Goal: Transaction & Acquisition: Purchase product/service

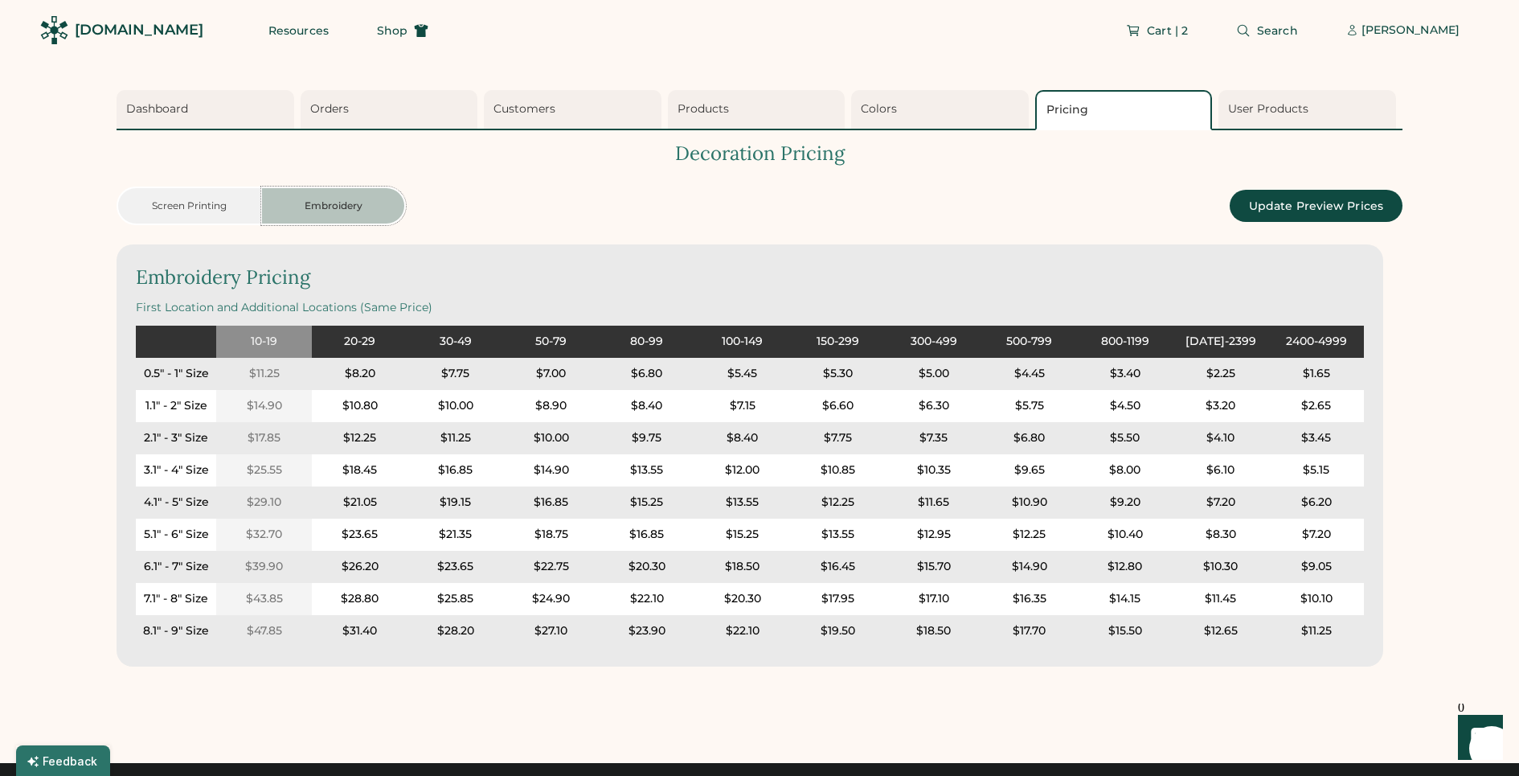
click at [148, 29] on div "[DOMAIN_NAME]" at bounding box center [139, 30] width 129 height 20
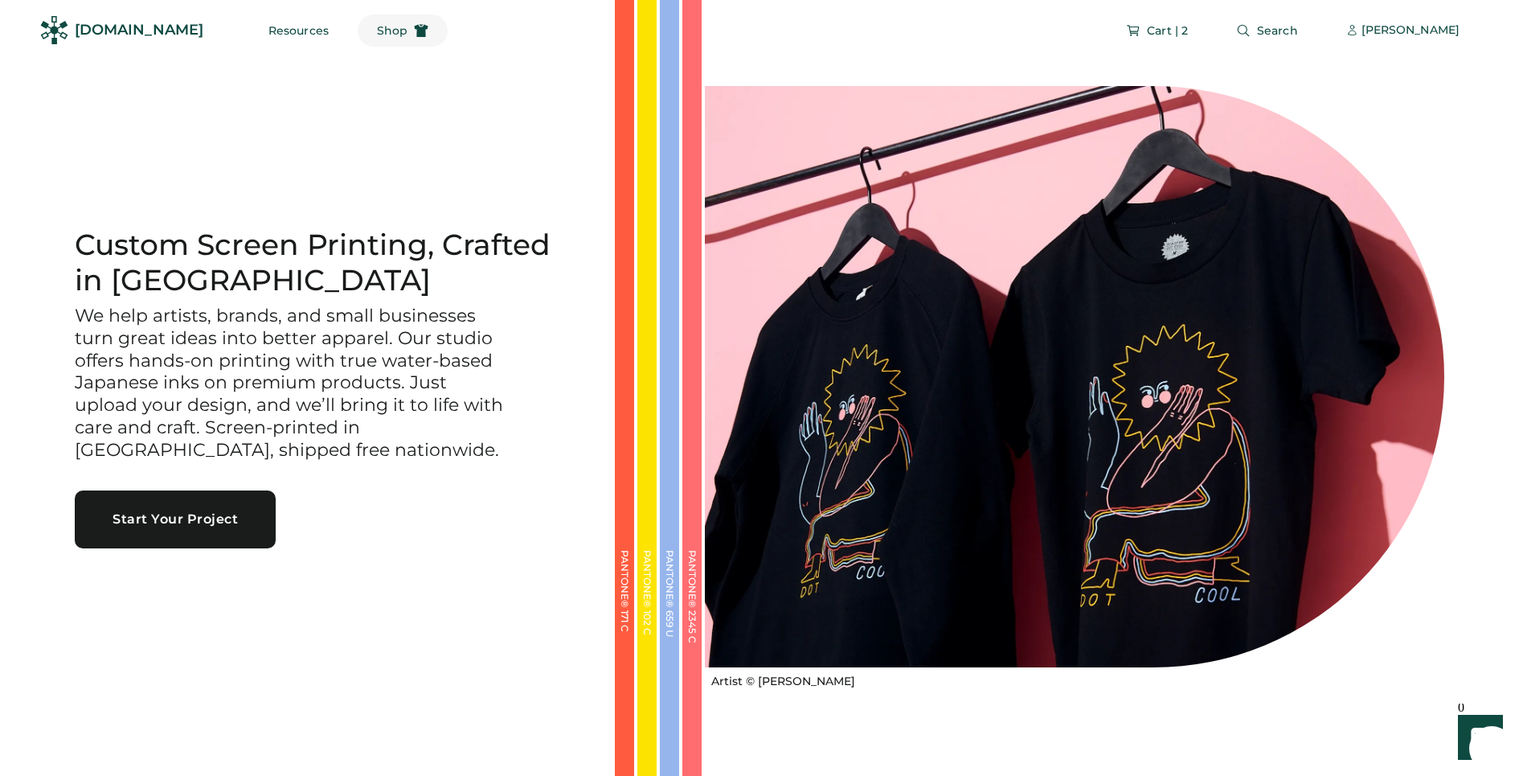
click at [377, 27] on span "Shop" at bounding box center [392, 30] width 31 height 11
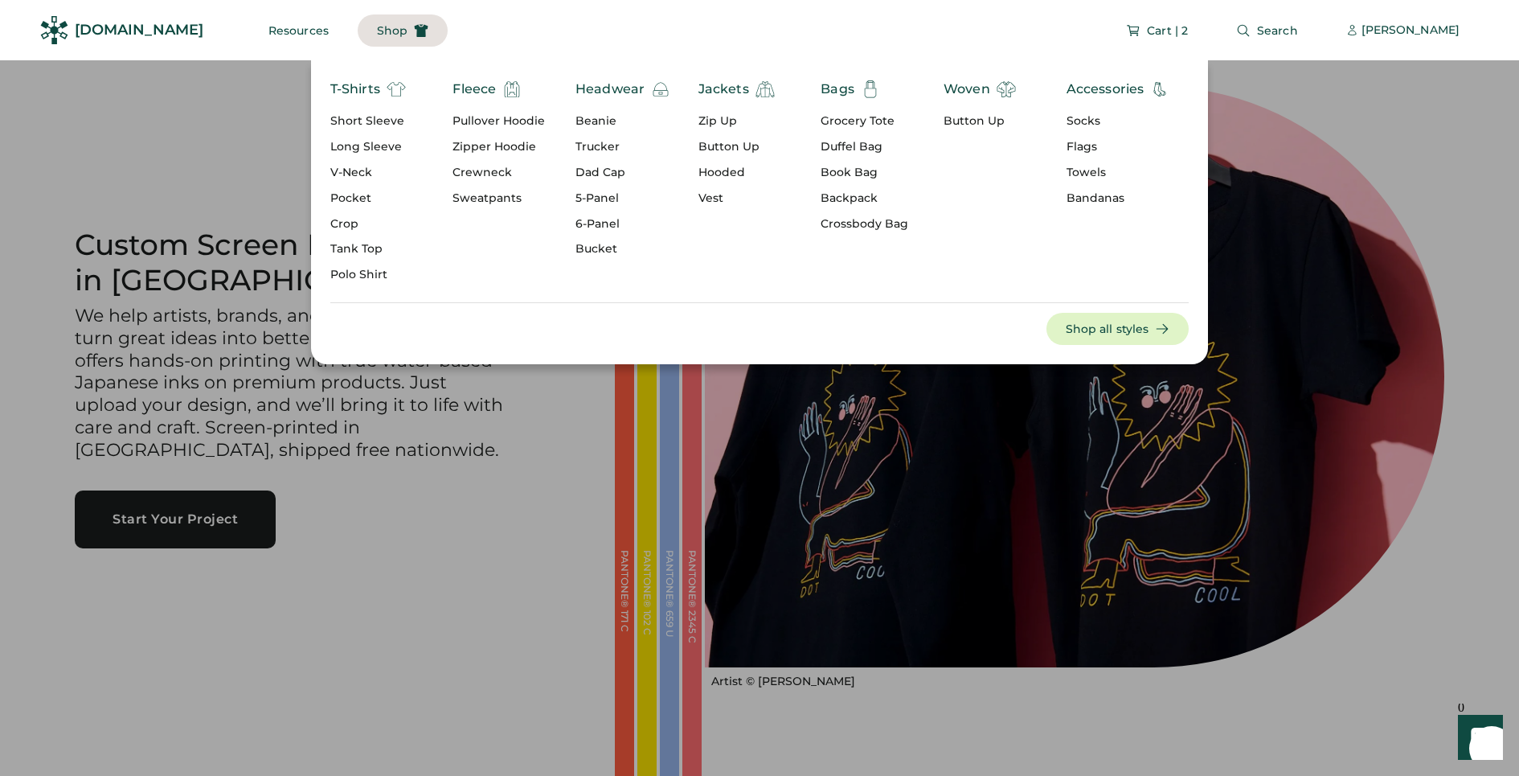
click at [363, 122] on div "Short Sleeve" at bounding box center [368, 121] width 76 height 16
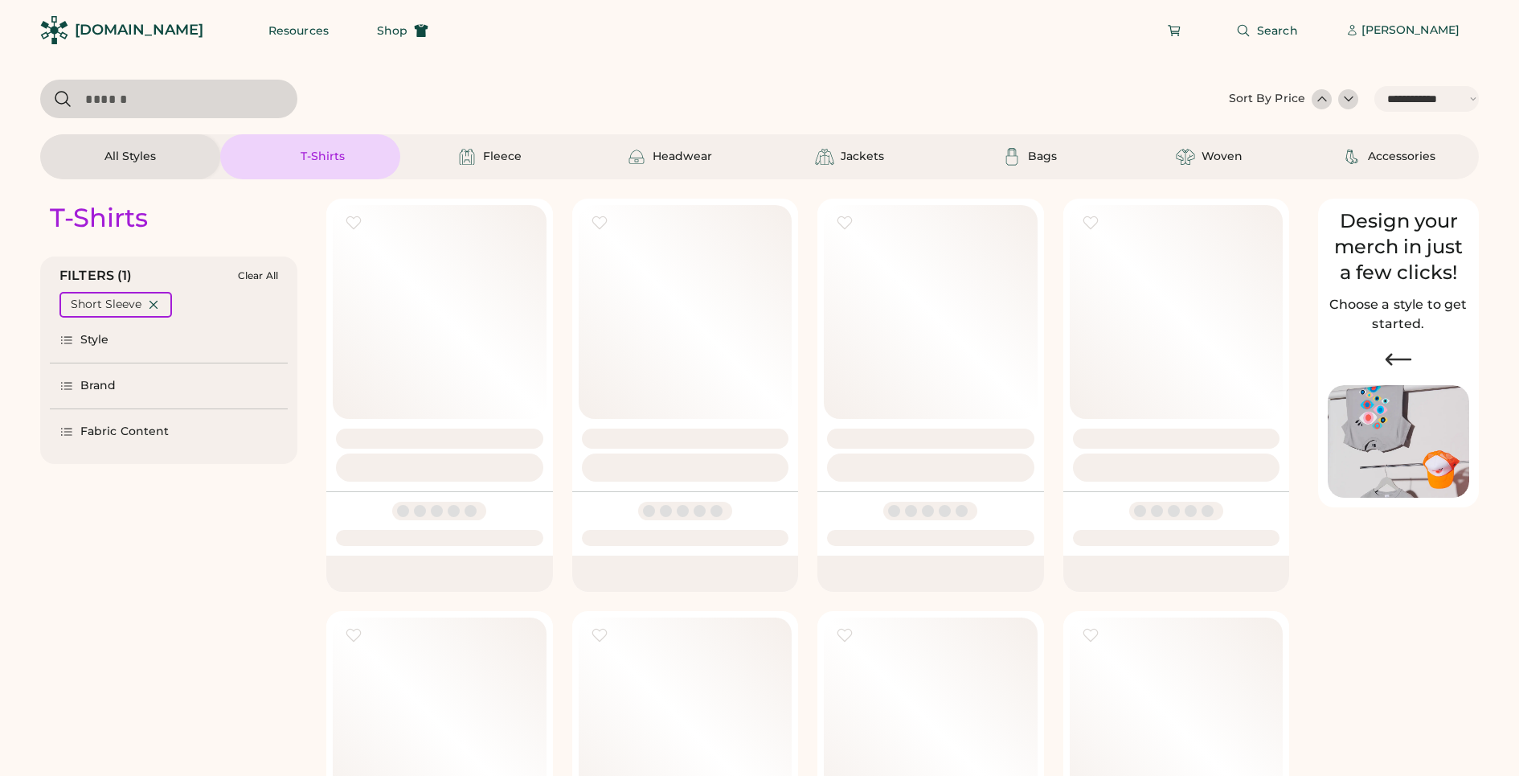
select select "*****"
select select "*"
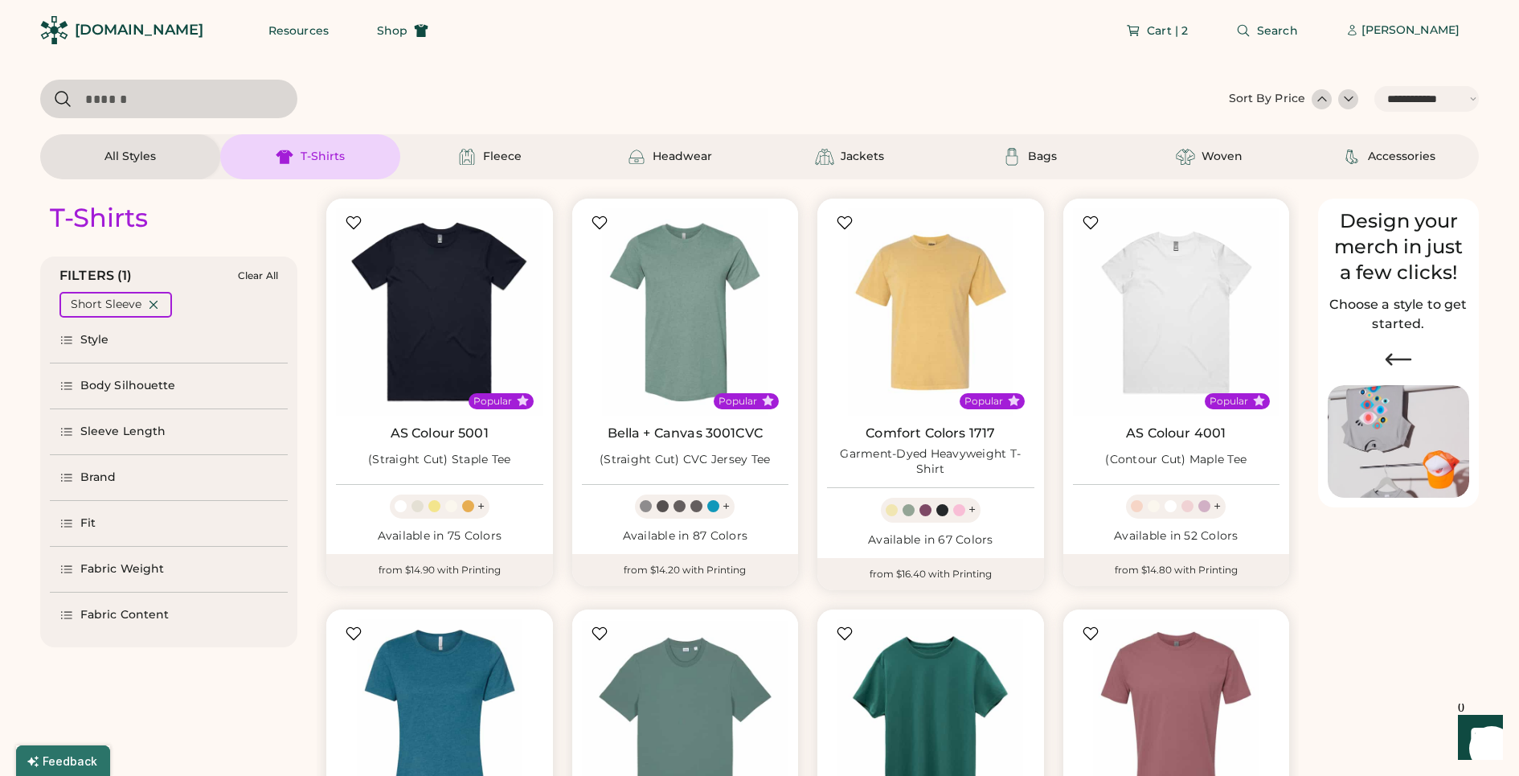
click at [197, 101] on input "input" at bounding box center [168, 99] width 257 height 39
type input "*****"
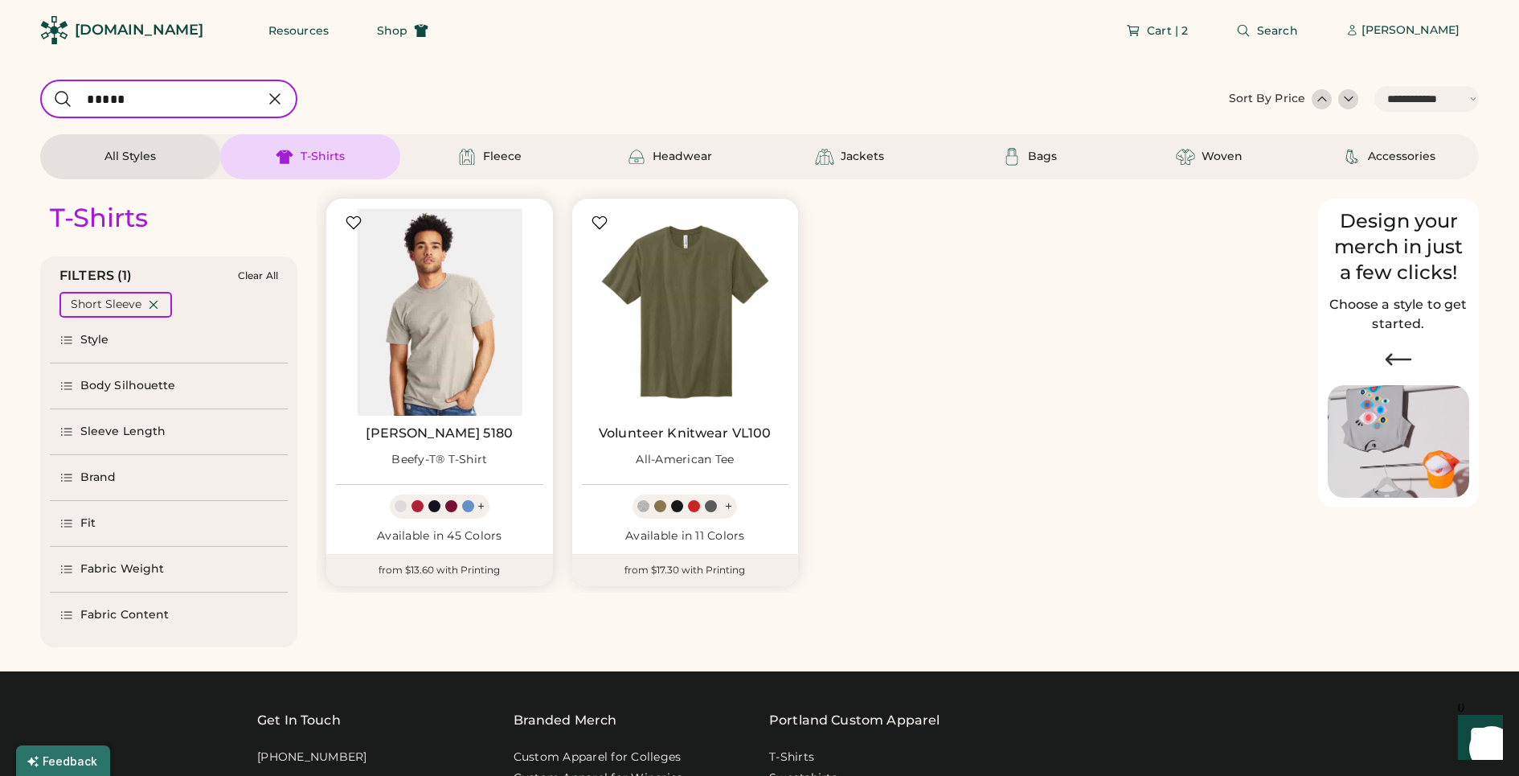
click at [445, 282] on img at bounding box center [439, 311] width 207 height 207
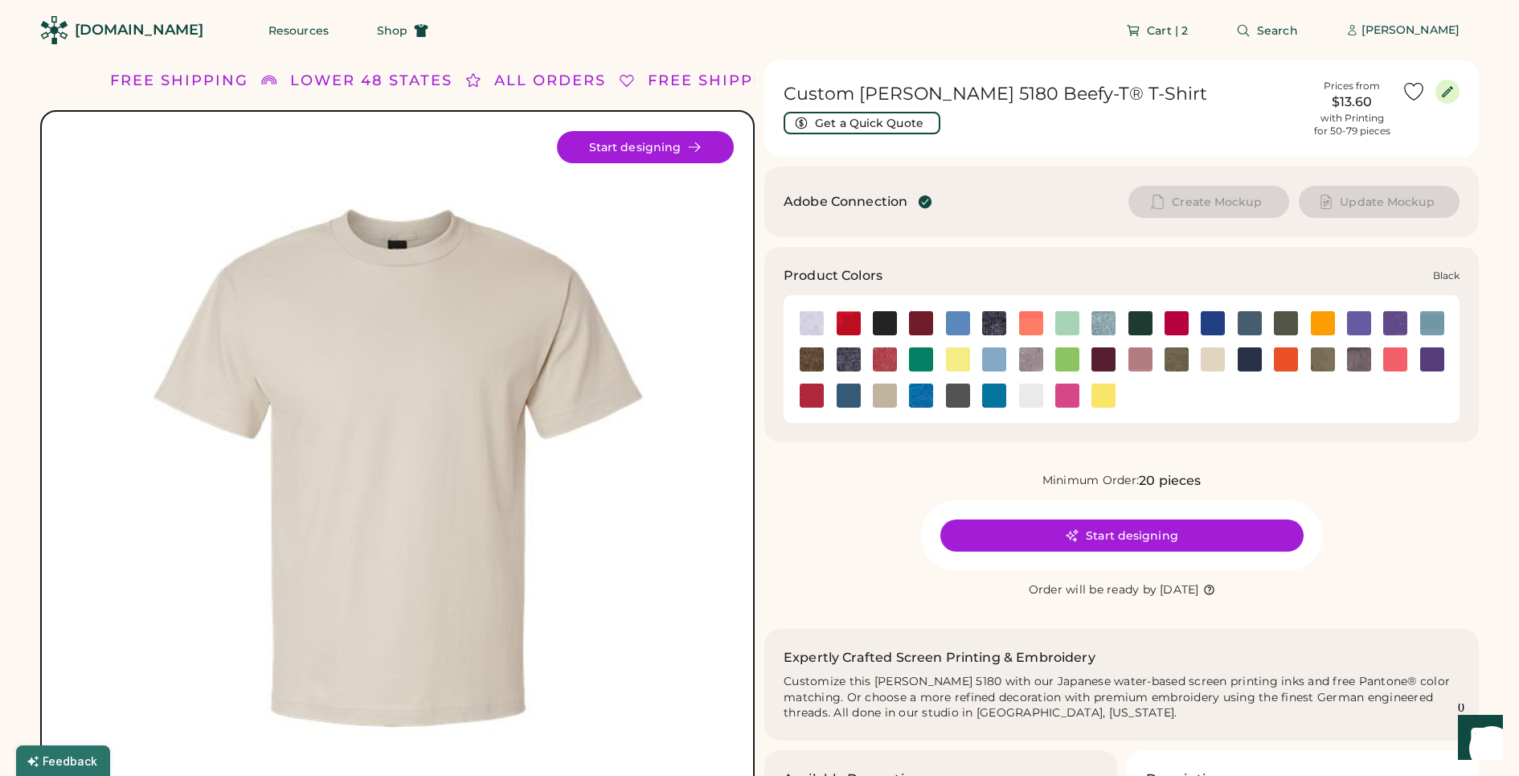
click at [885, 321] on img at bounding box center [885, 323] width 24 height 24
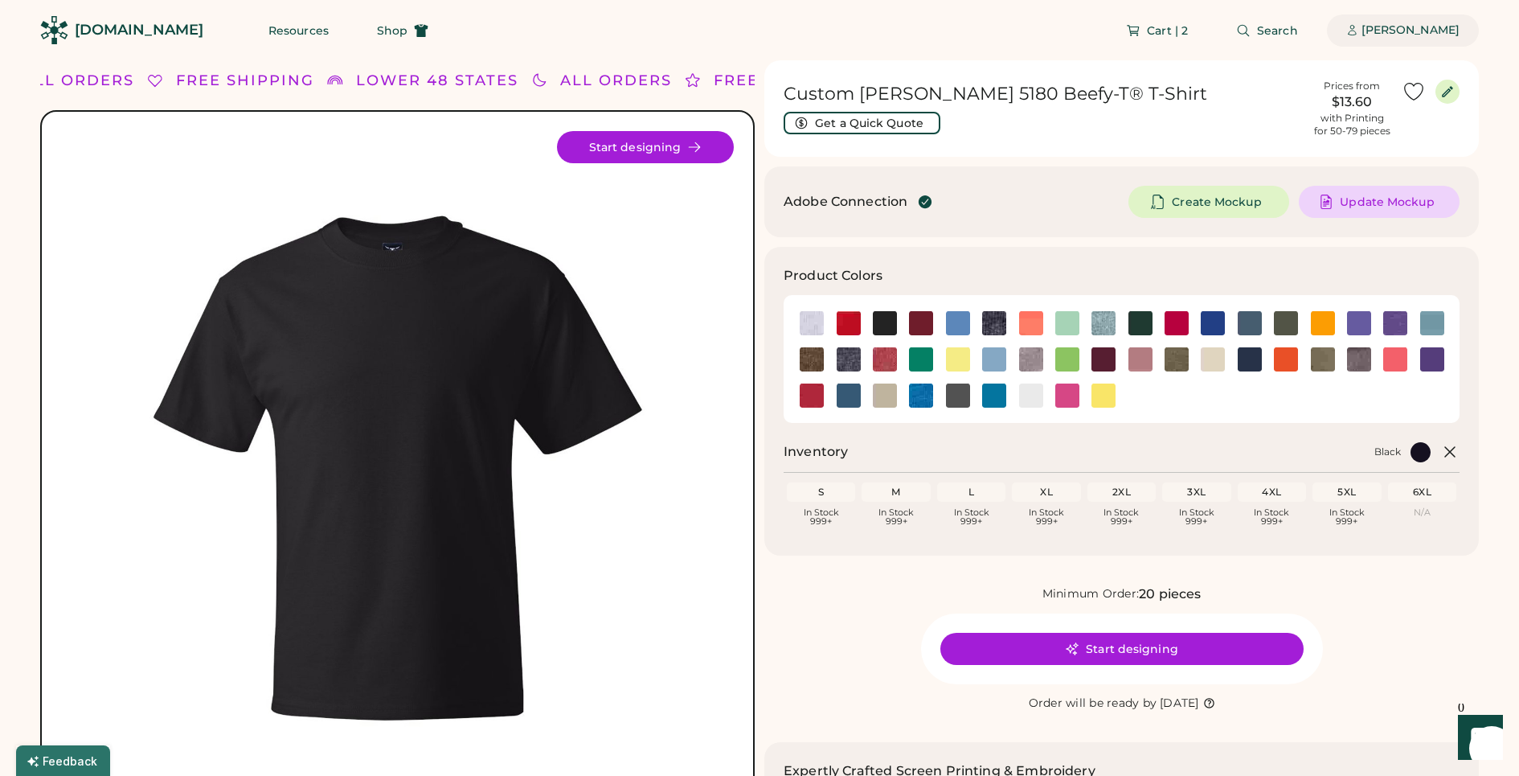
click at [1377, 43] on div "[PERSON_NAME]" at bounding box center [1411, 30] width 98 height 32
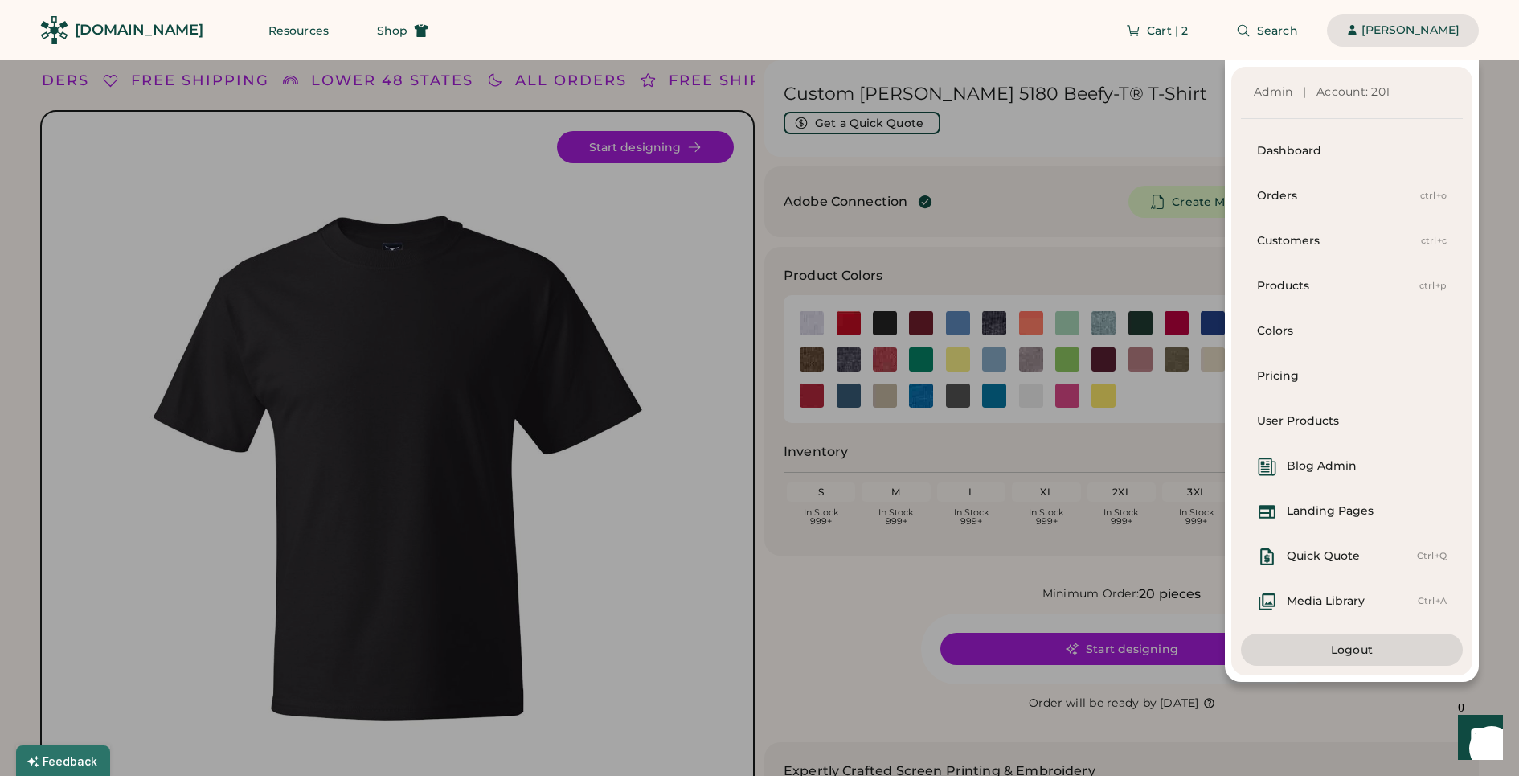
click at [1144, 149] on div "Admin | Account: 201 Dashboard Orders ctrl+o Customers ctrl+c Products ctrl+p C…" at bounding box center [739, 370] width 1479 height 621
click at [1072, 191] on div "Admin | Account: 201 Dashboard Orders ctrl+o Customers ctrl+c Products ctrl+p C…" at bounding box center [739, 370] width 1479 height 621
click at [1491, 383] on div at bounding box center [759, 388] width 1519 height 776
